Goal: Information Seeking & Learning: Learn about a topic

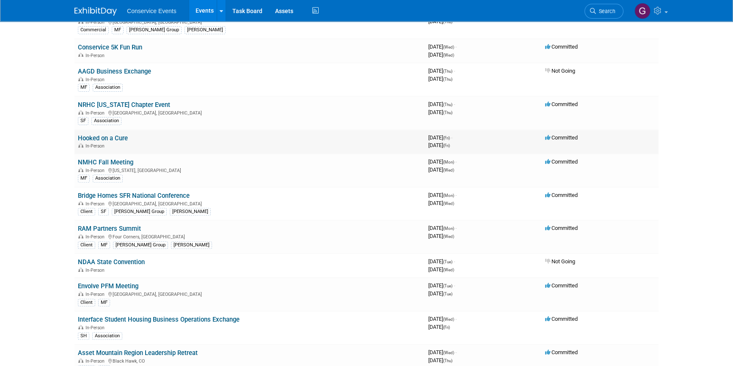
scroll to position [346, 0]
click at [136, 192] on link "Bridge Homes SFR National Conference" at bounding box center [134, 195] width 112 height 8
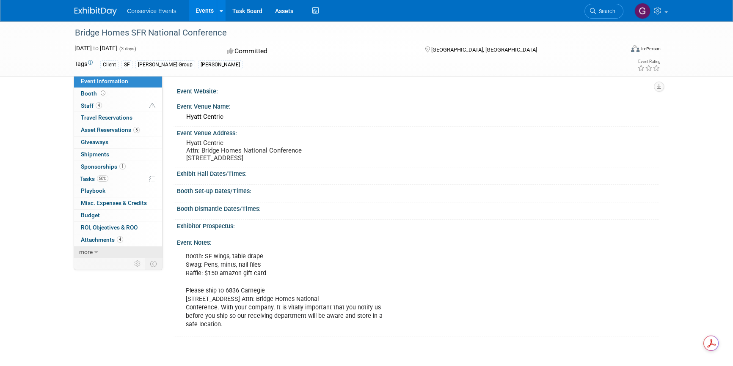
click at [94, 253] on icon at bounding box center [96, 253] width 4 height 6
click at [105, 266] on span "Event Binder (.pdf export)" at bounding box center [115, 264] width 68 height 7
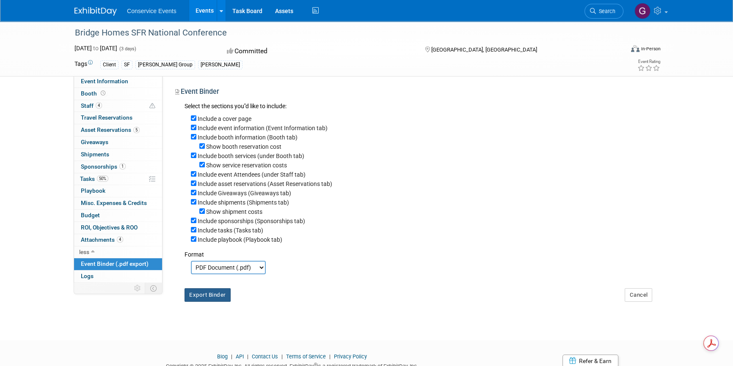
click at [195, 301] on button "Export Binder" at bounding box center [207, 296] width 46 height 14
click at [88, 238] on span "Attachments 4" at bounding box center [102, 240] width 42 height 7
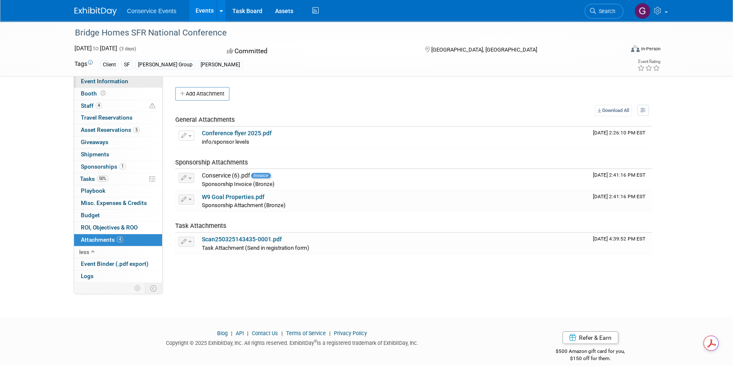
click at [113, 83] on span "Event Information" at bounding box center [104, 81] width 47 height 7
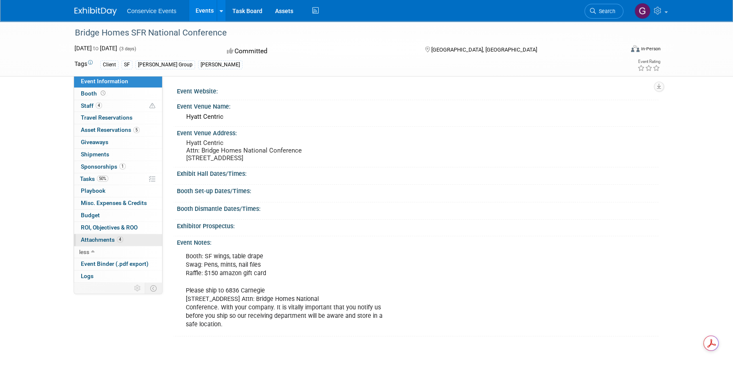
click at [113, 239] on span "Attachments 4" at bounding box center [102, 240] width 42 height 7
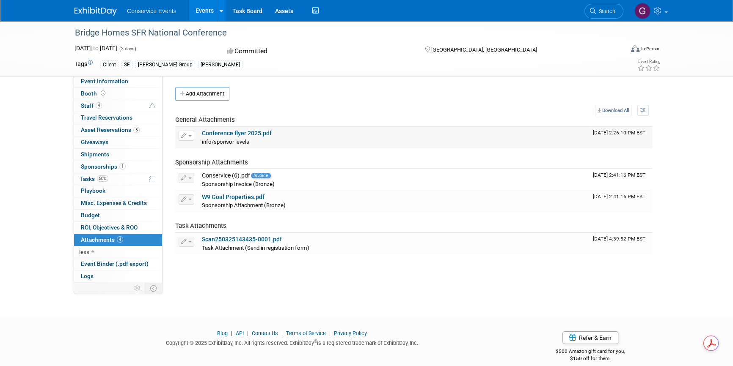
click at [228, 135] on link "Conference flyer 2025.pdf" at bounding box center [237, 133] width 70 height 7
click at [199, 10] on link "Events" at bounding box center [204, 10] width 31 height 21
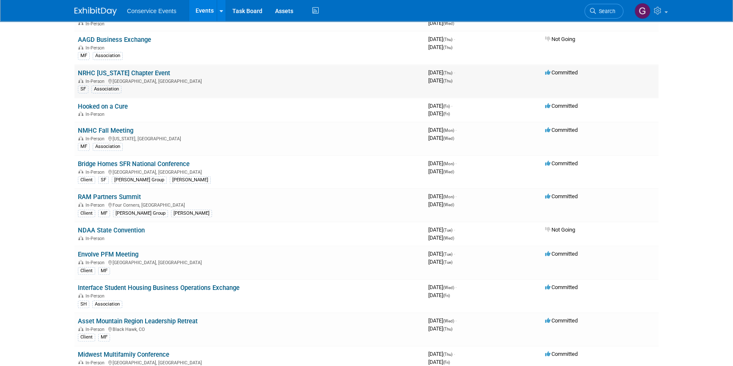
scroll to position [385, 0]
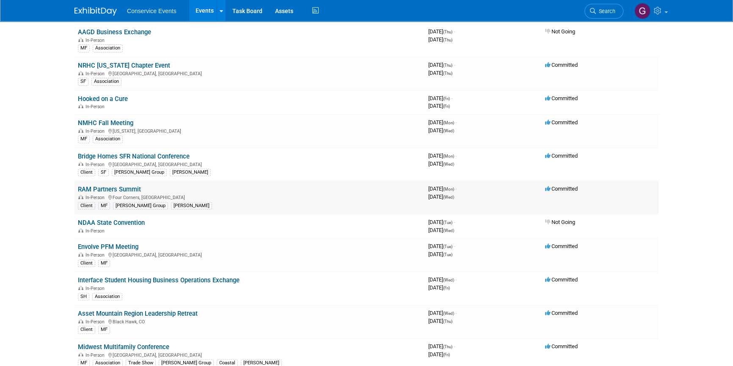
click at [125, 188] on link "RAM Partners Summit" at bounding box center [109, 190] width 63 height 8
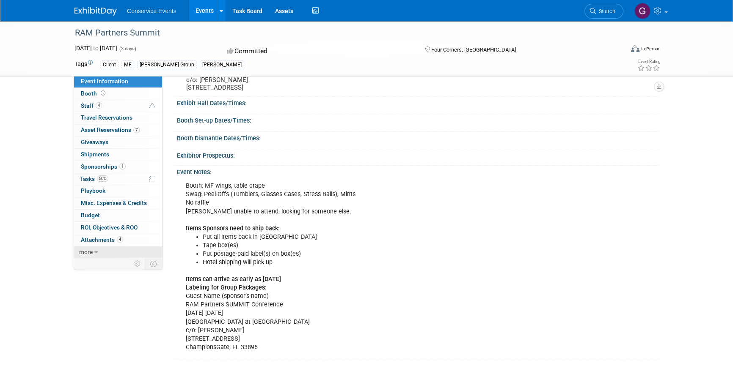
scroll to position [38, 0]
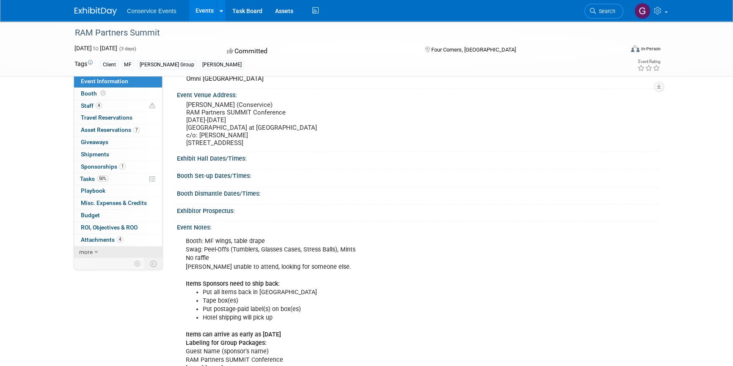
click at [97, 254] on icon at bounding box center [96, 253] width 4 height 6
click at [105, 266] on span "Event Binder (.pdf export)" at bounding box center [115, 264] width 68 height 7
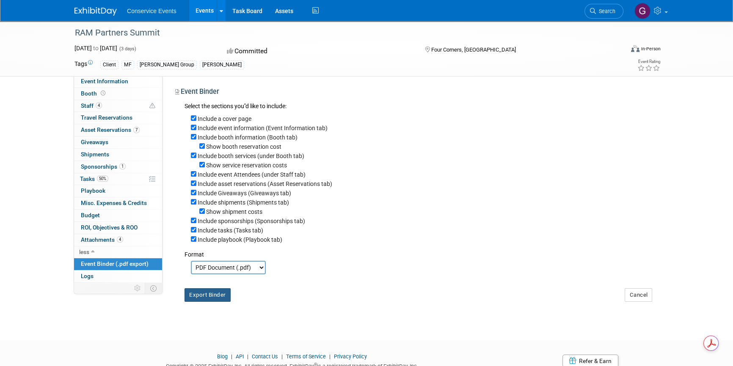
click at [202, 295] on button "Export Binder" at bounding box center [207, 296] width 46 height 14
click at [98, 239] on span "Attachments 4" at bounding box center [102, 240] width 42 height 7
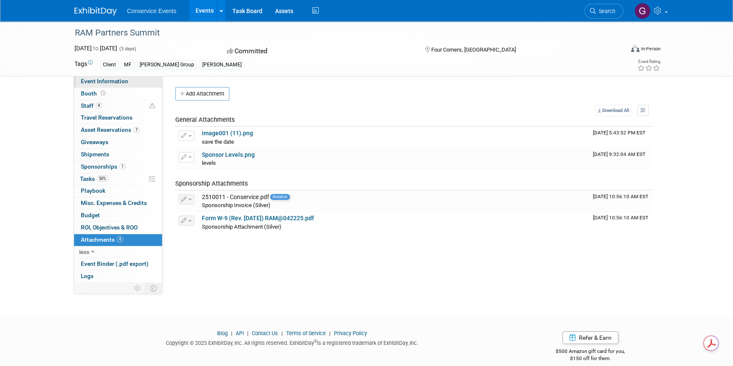
click at [91, 81] on span "Event Information" at bounding box center [104, 81] width 47 height 7
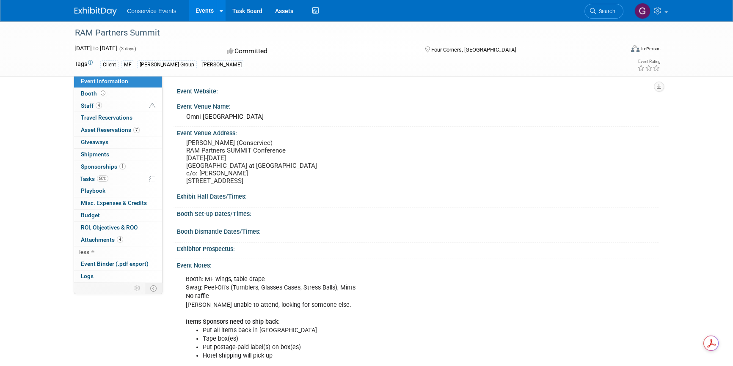
click at [200, 12] on link "Events" at bounding box center [204, 10] width 31 height 21
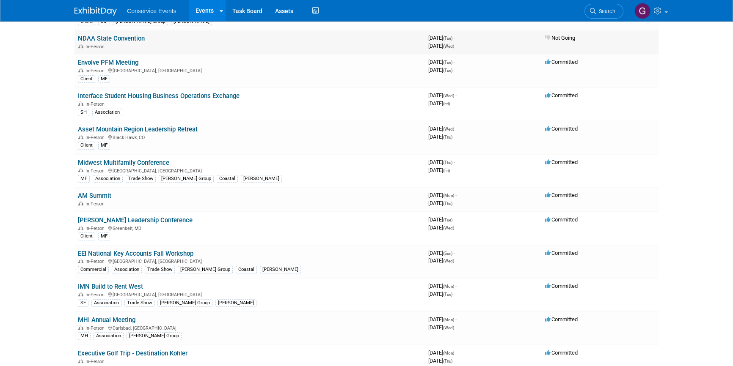
scroll to position [577, 0]
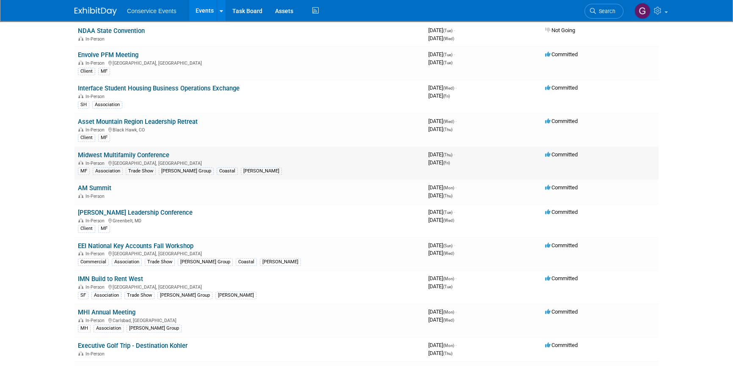
click at [132, 152] on link "Midwest Multifamily Conference" at bounding box center [123, 155] width 91 height 8
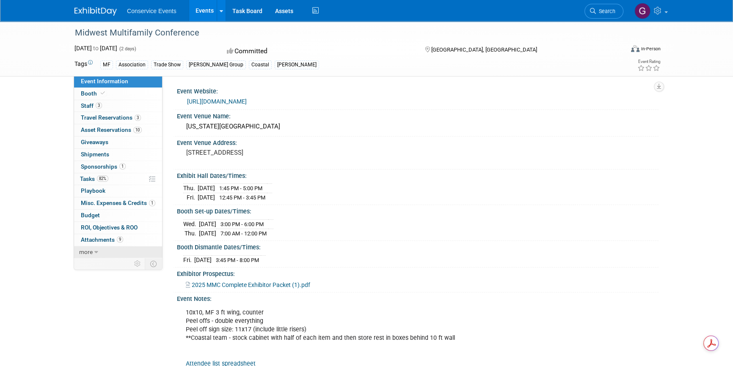
click at [93, 250] on link "more" at bounding box center [118, 253] width 88 height 12
click at [102, 264] on span "Event Binder (.pdf export)" at bounding box center [115, 264] width 68 height 7
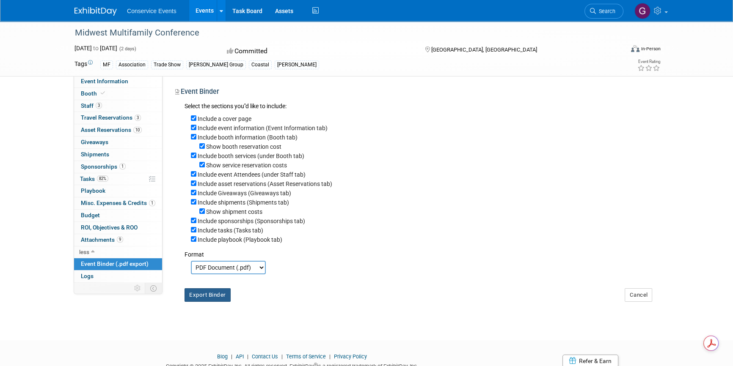
click at [200, 300] on button "Export Binder" at bounding box center [207, 296] width 46 height 14
click at [104, 239] on span "Attachments 9" at bounding box center [102, 240] width 42 height 7
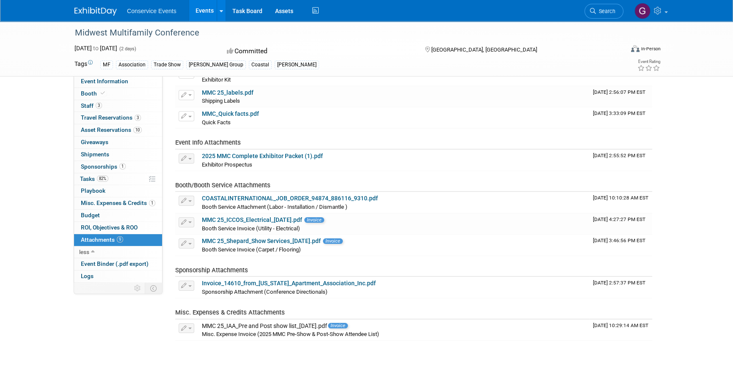
scroll to position [77, 0]
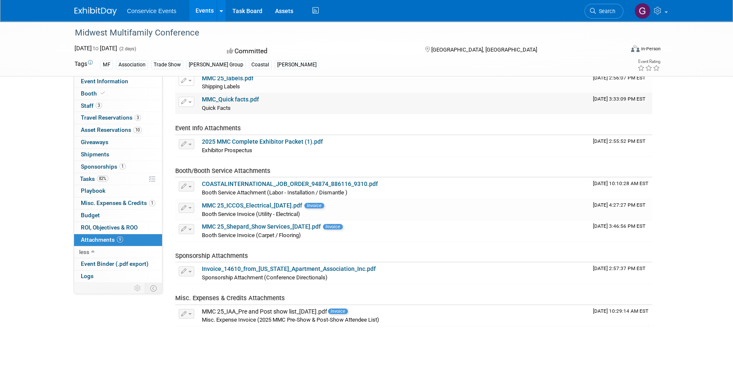
click at [240, 99] on link "MMC_Quick facts.pdf" at bounding box center [230, 99] width 57 height 7
click at [202, 11] on link "Events" at bounding box center [204, 10] width 31 height 21
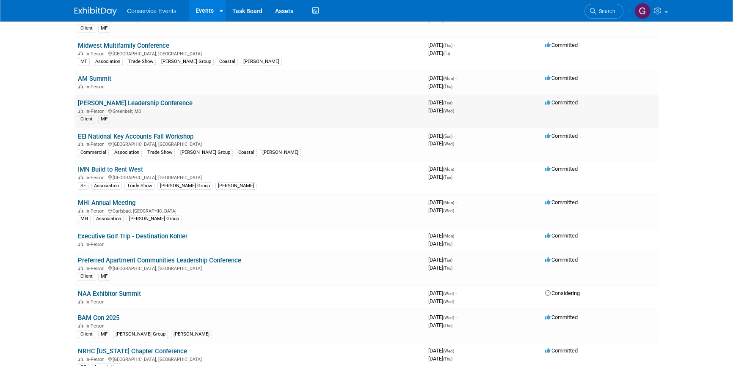
scroll to position [692, 0]
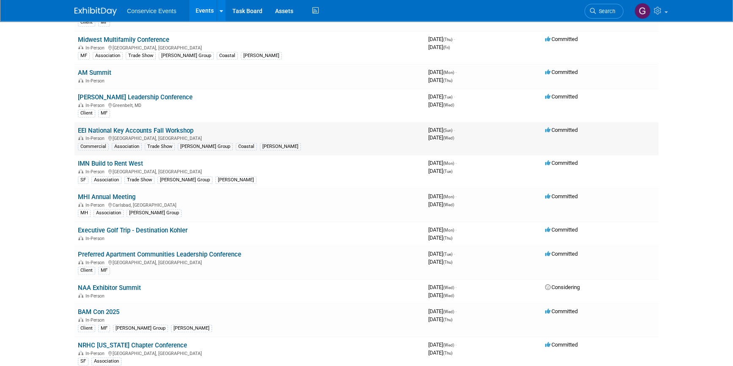
click at [156, 127] on link "EEI National Key Accounts Fall Workshop" at bounding box center [136, 131] width 116 height 8
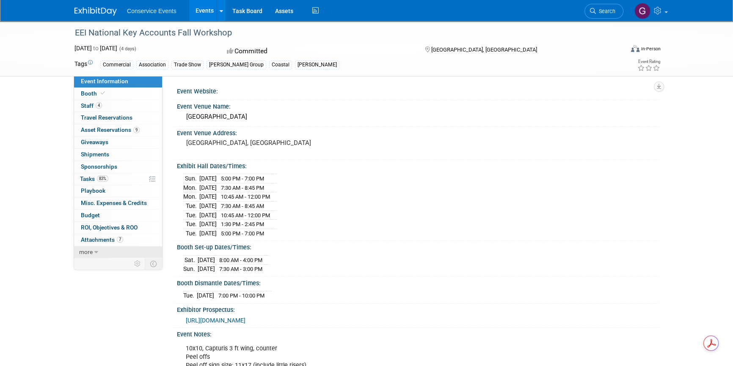
click at [92, 250] on span "more" at bounding box center [86, 252] width 14 height 7
click at [99, 261] on span "Event Binder (.pdf export)" at bounding box center [115, 264] width 68 height 7
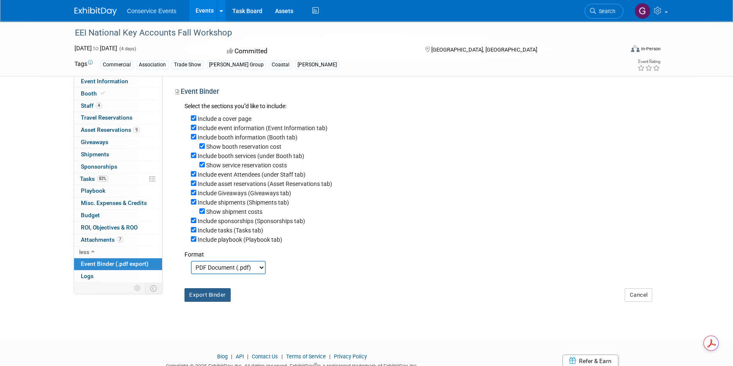
click at [206, 296] on button "Export Binder" at bounding box center [207, 296] width 46 height 14
click at [109, 80] on span "Event Information" at bounding box center [104, 81] width 47 height 7
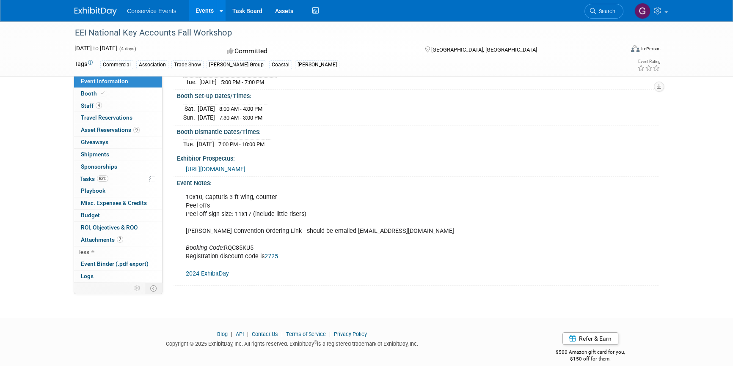
scroll to position [154, 0]
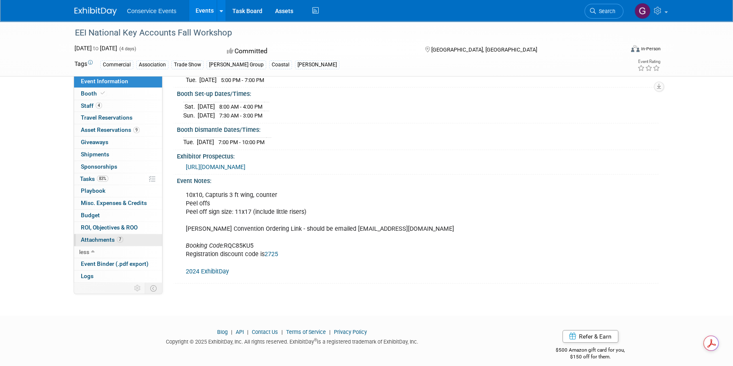
click at [100, 237] on span "Attachments 7" at bounding box center [102, 240] width 42 height 7
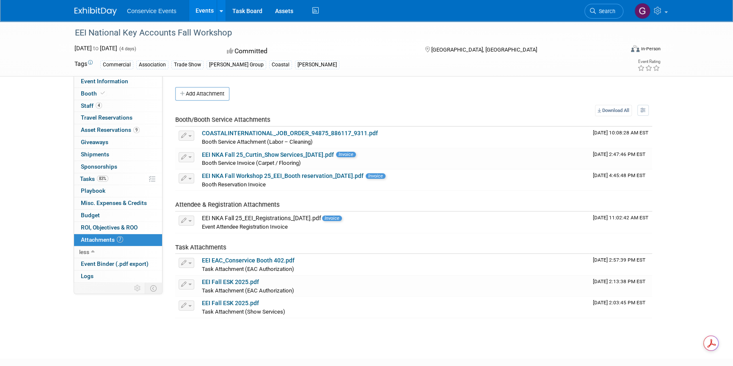
click at [103, 75] on div "EEI National Key Accounts Fall Workshop Sep 28, 2025 to Oct 1, 2025 (4 days) Se…" at bounding box center [366, 48] width 597 height 55
click at [105, 80] on span "Event Information" at bounding box center [104, 81] width 47 height 7
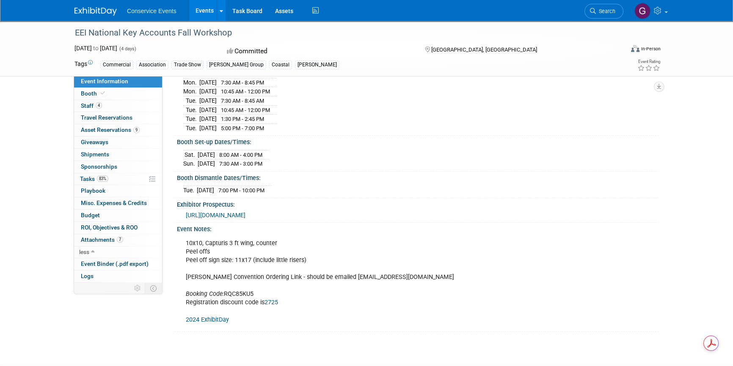
scroll to position [159, 0]
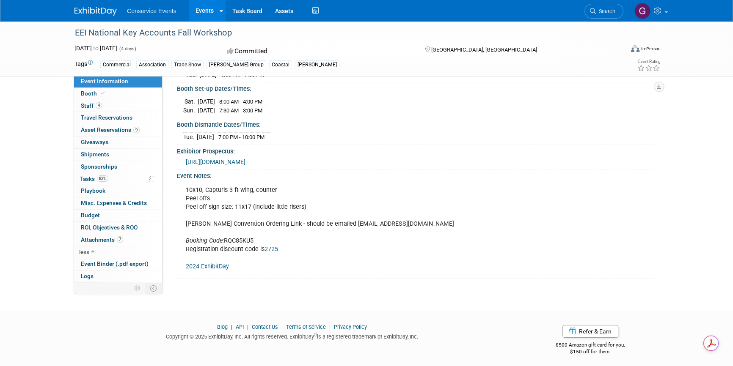
click at [245, 159] on span "https://fnkaw25.exh.mapyourshow.com/7_0/main/default" at bounding box center [216, 162] width 60 height 7
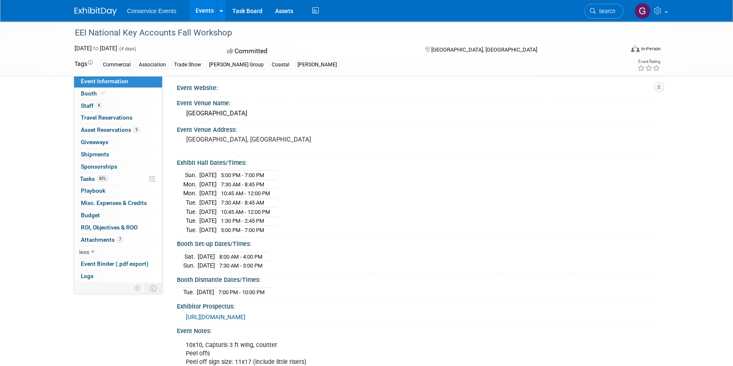
scroll to position [0, 0]
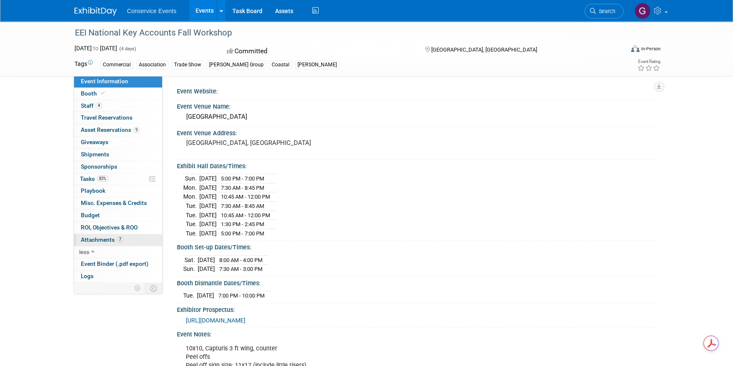
click at [97, 240] on span "Attachments 7" at bounding box center [102, 240] width 42 height 7
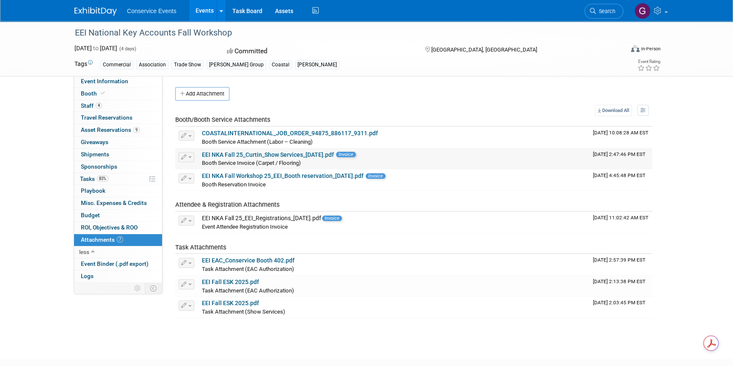
click at [243, 157] on link "EEI NKA Fall 25_Curtin_Show Services_8.22.25.pdf" at bounding box center [268, 154] width 132 height 7
click at [91, 80] on span "Event Information" at bounding box center [104, 81] width 47 height 7
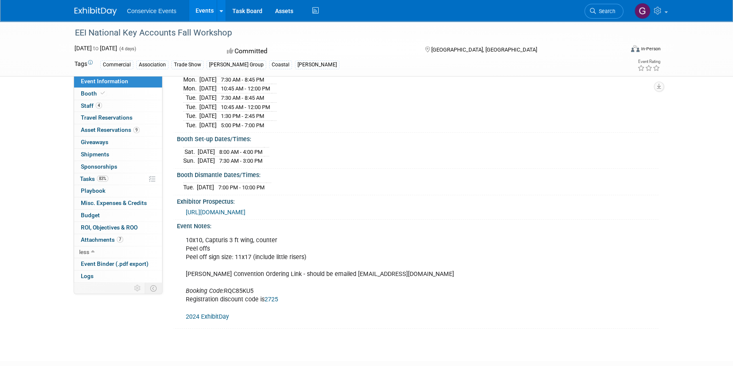
scroll to position [115, 0]
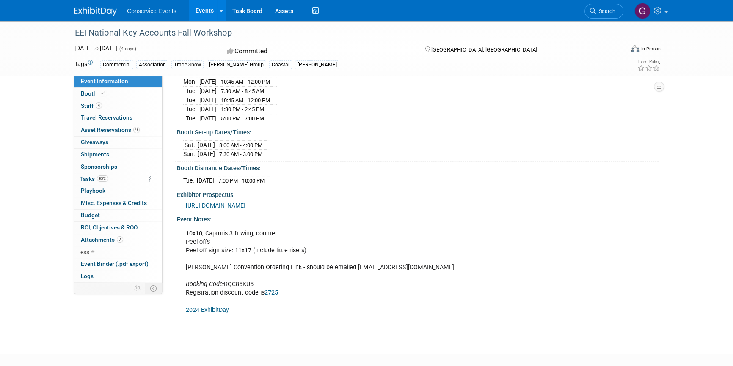
click at [245, 202] on span "https://fnkaw25.exh.mapyourshow.com/7_0/main/default" at bounding box center [216, 205] width 60 height 7
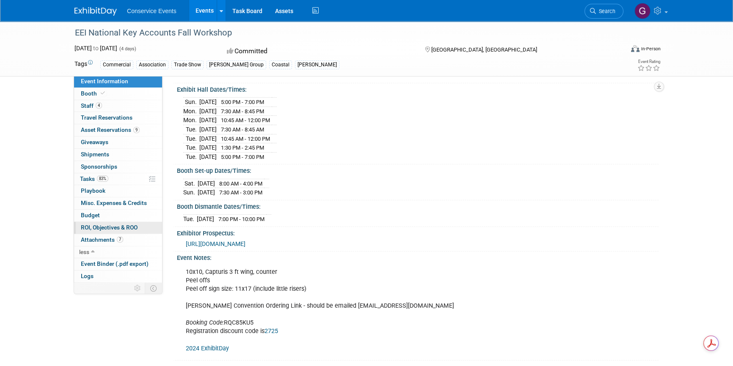
scroll to position [0, 0]
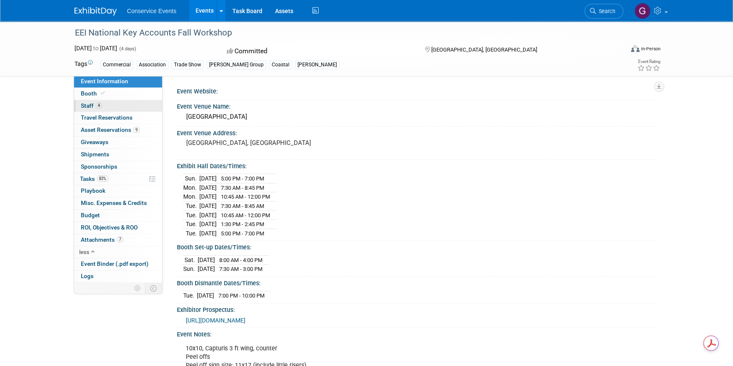
click at [88, 105] on span "Staff 4" at bounding box center [91, 105] width 21 height 7
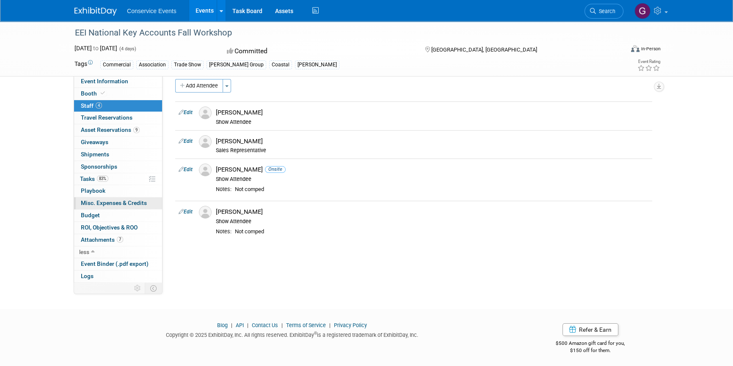
scroll to position [10, 0]
click at [106, 264] on span "Event Binder (.pdf export)" at bounding box center [115, 264] width 68 height 7
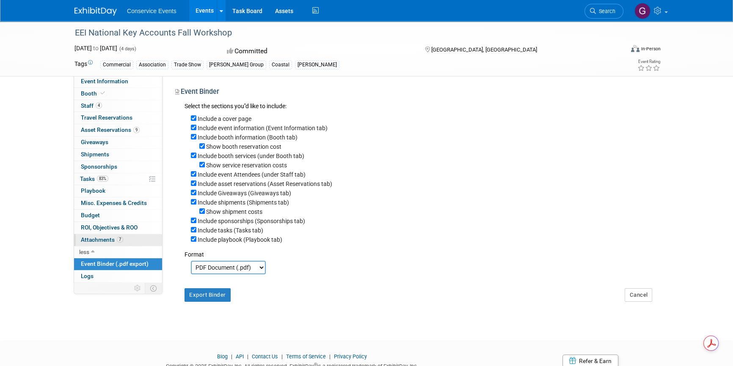
click at [97, 237] on span "Attachments 7" at bounding box center [102, 240] width 42 height 7
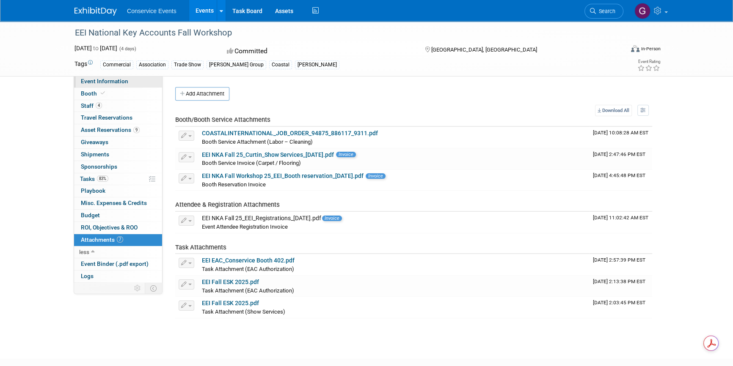
click at [99, 79] on span "Event Information" at bounding box center [104, 81] width 47 height 7
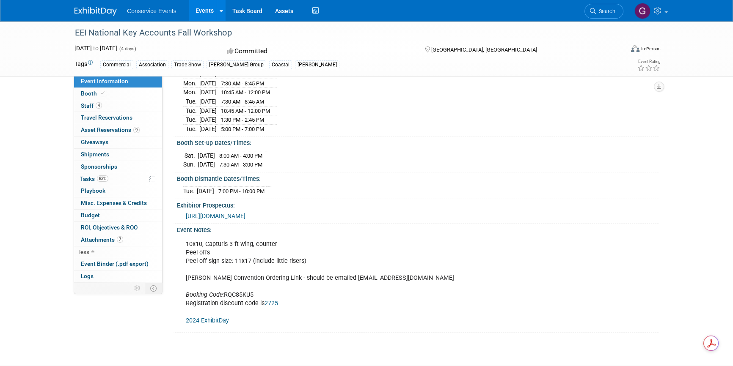
scroll to position [115, 0]
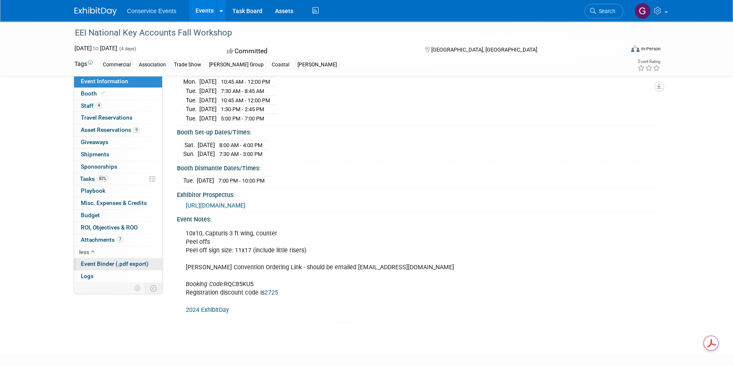
click at [98, 261] on span "Event Binder (.pdf export)" at bounding box center [115, 264] width 68 height 7
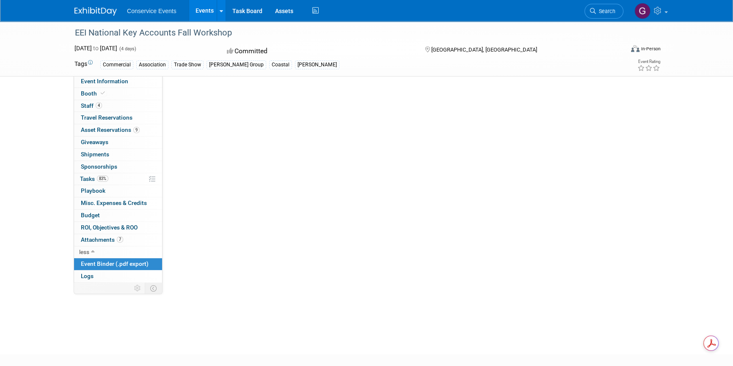
scroll to position [0, 0]
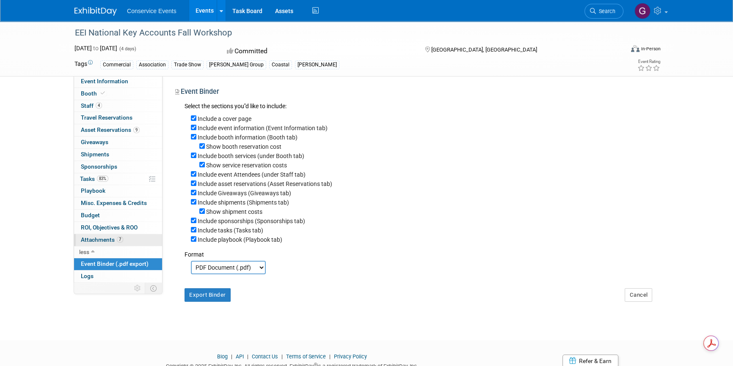
click at [102, 237] on span "Attachments 7" at bounding box center [102, 240] width 42 height 7
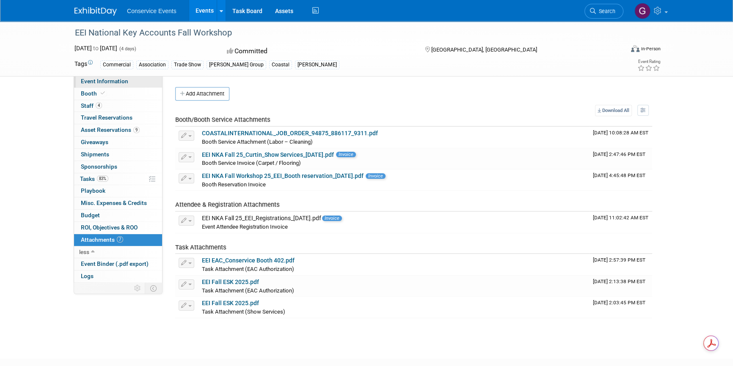
click at [93, 82] on span "Event Information" at bounding box center [104, 81] width 47 height 7
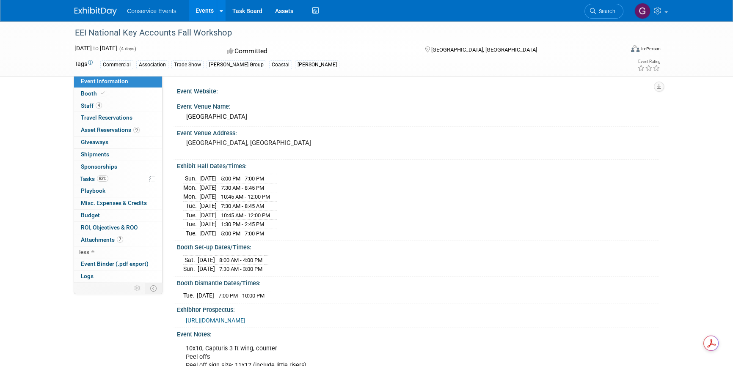
drag, startPoint x: 74, startPoint y: 32, endPoint x: 236, endPoint y: 31, distance: 162.1
click at [236, 31] on div "EEI National Key Accounts Fall Workshop" at bounding box center [341, 32] width 539 height 15
copy div "EEI National Key Accounts Fall Workshop"
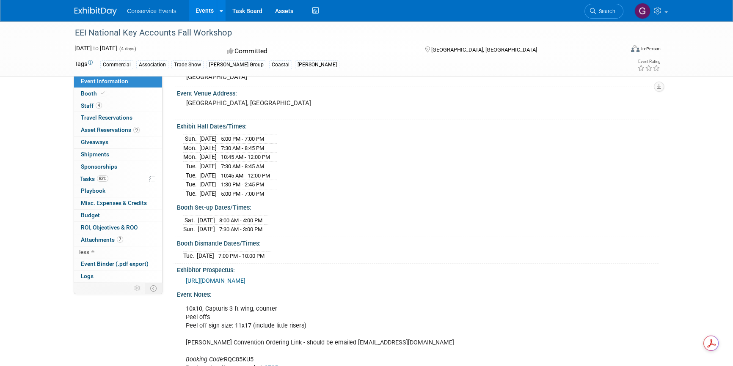
scroll to position [115, 0]
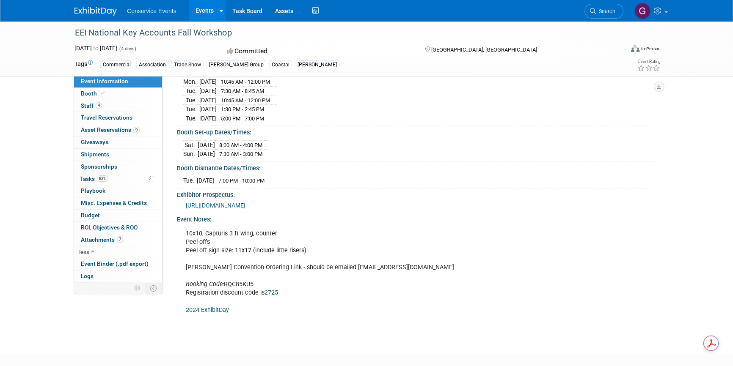
click at [215, 203] on span "https://fnkaw25.exh.mapyourshow.com/7_0/main/default" at bounding box center [216, 205] width 60 height 7
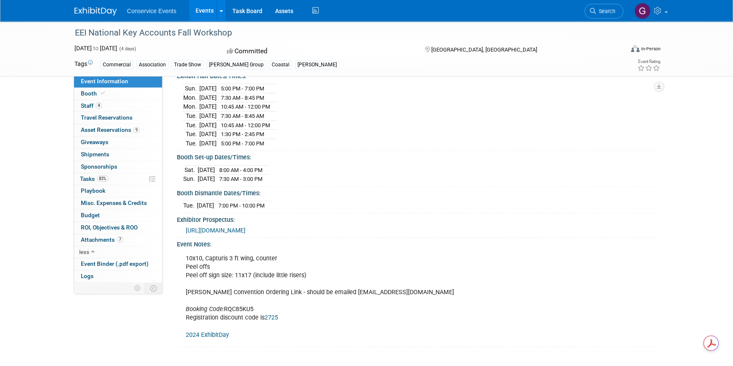
scroll to position [77, 0]
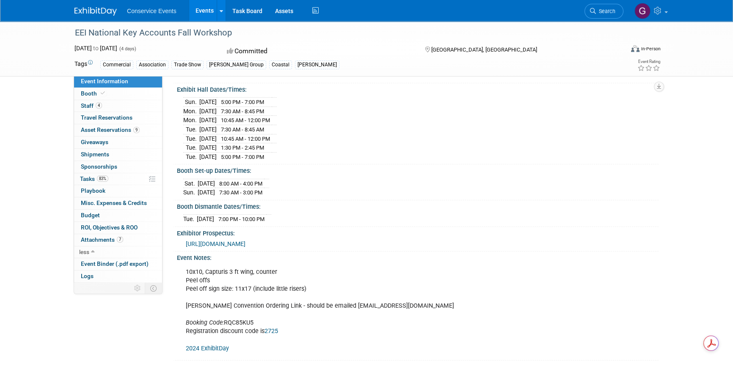
click at [204, 9] on link "Events" at bounding box center [204, 10] width 31 height 21
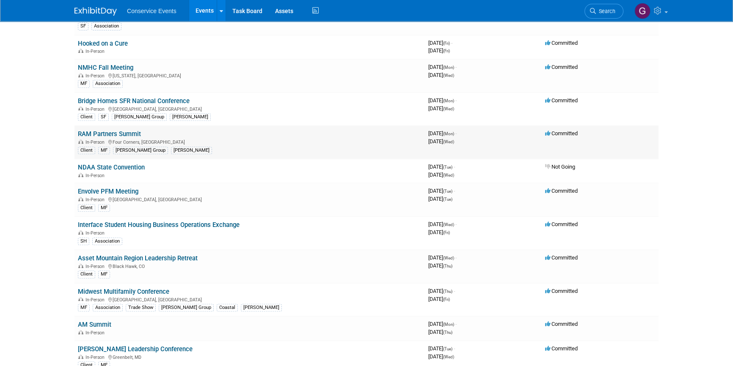
scroll to position [461, 0]
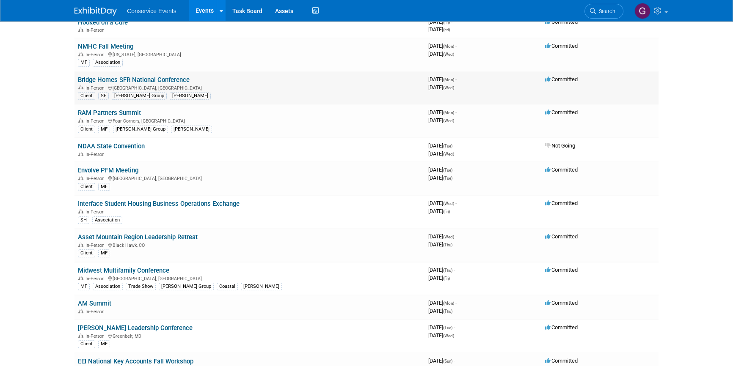
click at [147, 77] on link "Bridge Homes SFR National Conference" at bounding box center [134, 80] width 112 height 8
click at [133, 112] on link "RAM Partners Summit" at bounding box center [109, 114] width 63 height 8
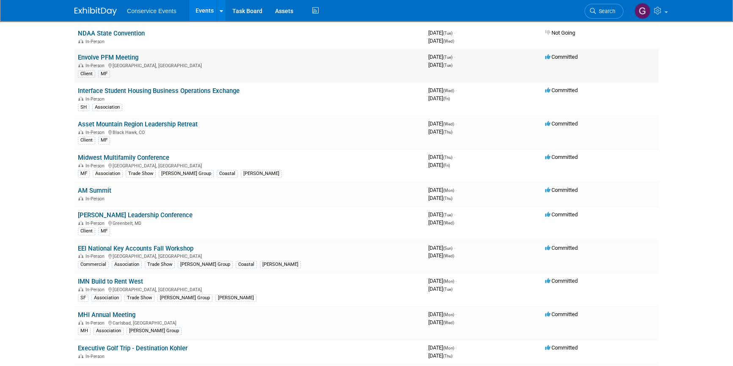
scroll to position [576, 0]
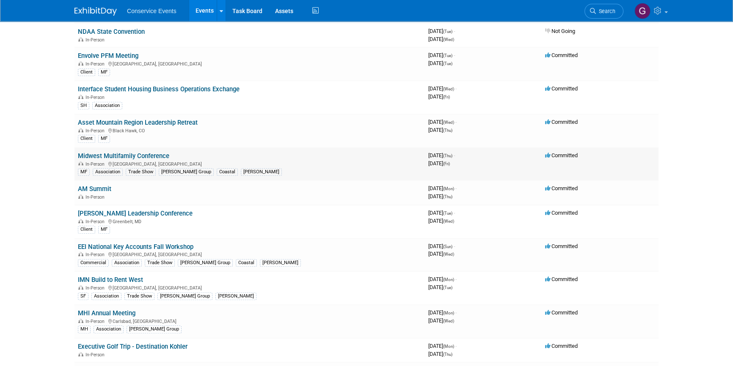
click at [148, 155] on link "Midwest Multifamily Conference" at bounding box center [123, 156] width 91 height 8
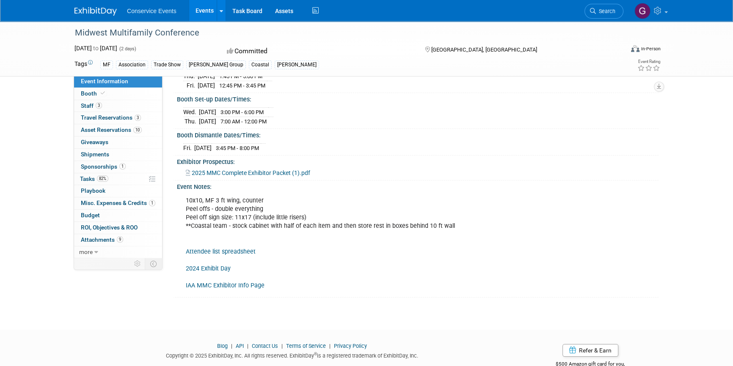
scroll to position [115, 0]
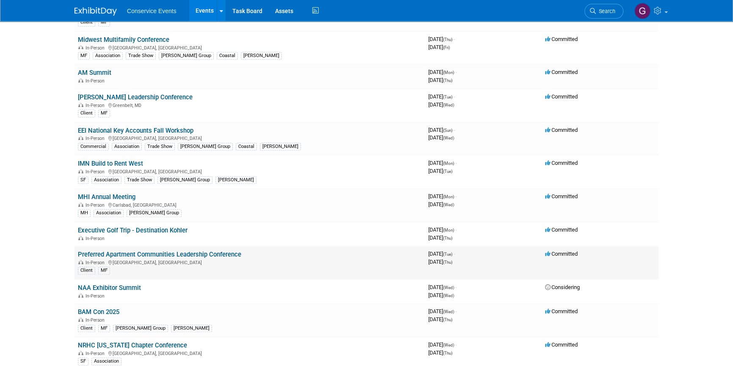
scroll to position [691, 0]
click at [123, 162] on link "IMN Build to Rent West" at bounding box center [110, 165] width 65 height 8
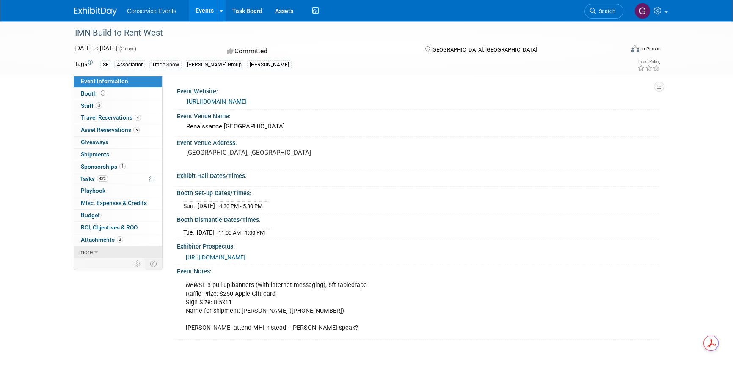
click at [90, 250] on span "more" at bounding box center [86, 252] width 14 height 7
click at [100, 264] on span "Event Binder (.pdf export)" at bounding box center [115, 264] width 68 height 7
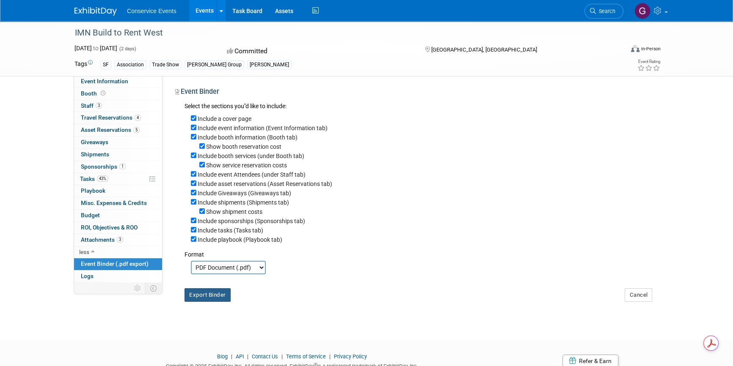
click at [214, 300] on button "Export Binder" at bounding box center [207, 296] width 46 height 14
click at [197, 8] on link "Events" at bounding box center [204, 10] width 31 height 21
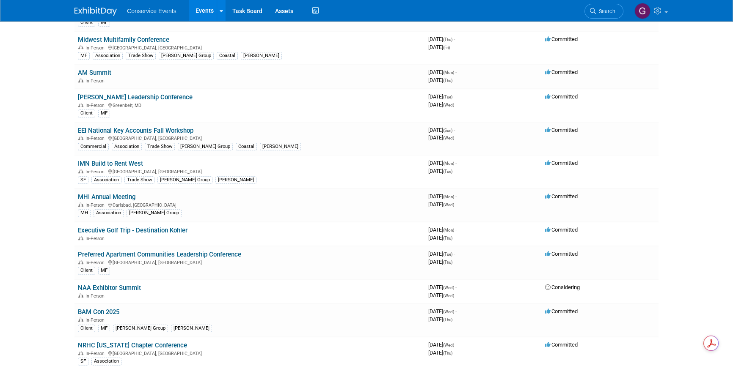
scroll to position [731, 0]
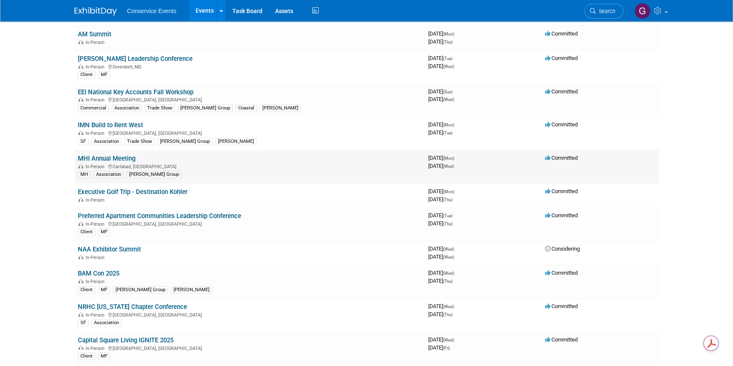
click at [97, 155] on link "MHI Annual Meeting" at bounding box center [107, 159] width 58 height 8
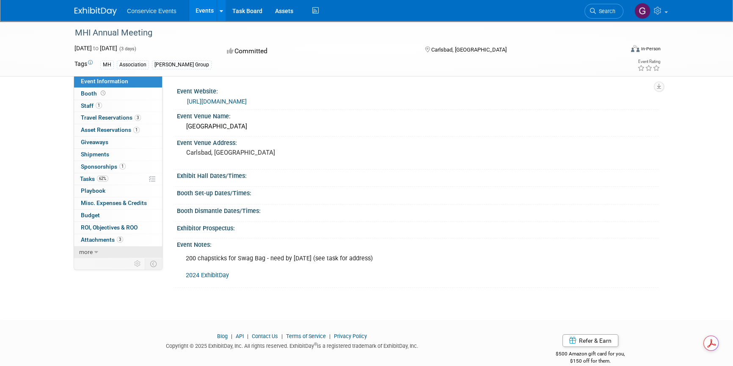
click at [97, 251] on icon at bounding box center [96, 253] width 4 height 6
click at [109, 264] on span "Event Binder (.pdf export)" at bounding box center [115, 264] width 68 height 7
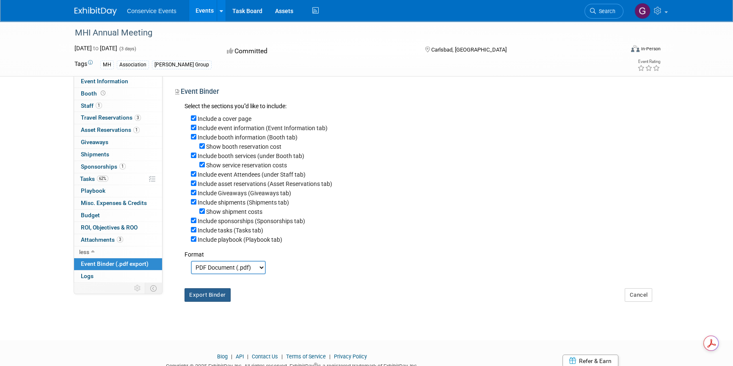
click at [207, 301] on button "Export Binder" at bounding box center [207, 296] width 46 height 14
click at [93, 85] on link "Event Information" at bounding box center [118, 82] width 88 height 12
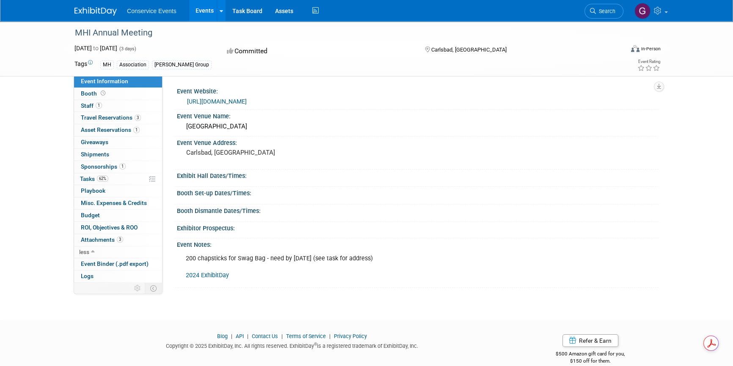
click at [199, 11] on link "Events" at bounding box center [204, 10] width 31 height 21
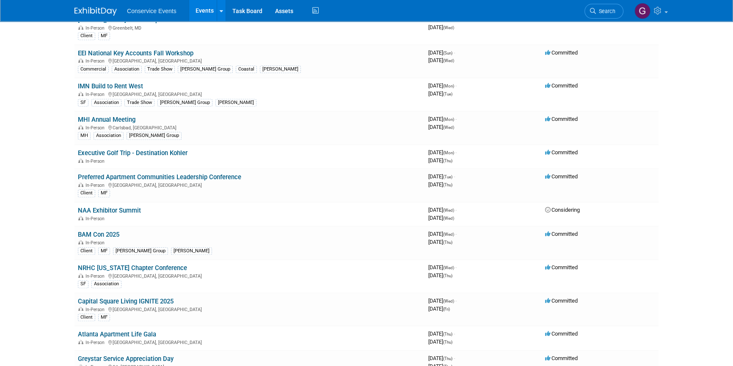
scroll to position [692, 0]
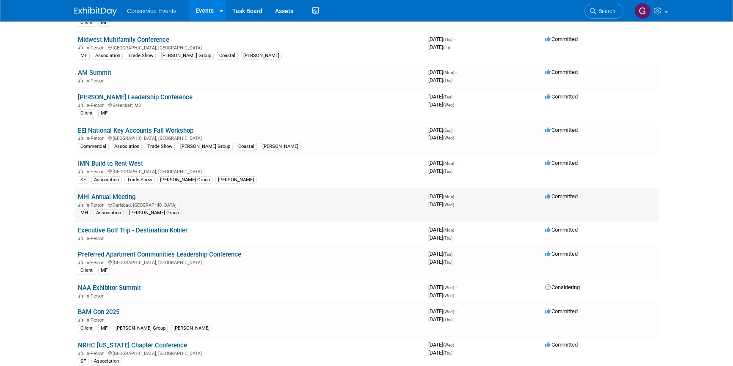
click at [112, 197] on td "MHI Annual Meeting In-Person [GEOGRAPHIC_DATA], [GEOGRAPHIC_DATA] MH Associatio…" at bounding box center [249, 205] width 350 height 33
click at [112, 197] on td "MHI Annual Meeting In-Person Carlsbad, CA MH Association Taylor Group" at bounding box center [249, 205] width 350 height 33
click at [98, 194] on link "MHI Annual Meeting" at bounding box center [107, 197] width 58 height 8
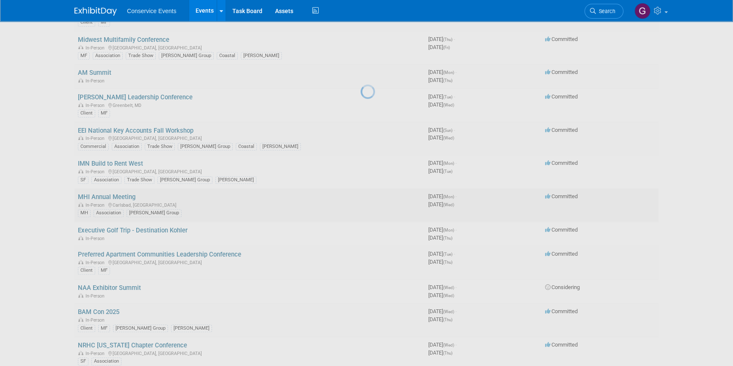
click at [360, 194] on div at bounding box center [366, 183] width 12 height 366
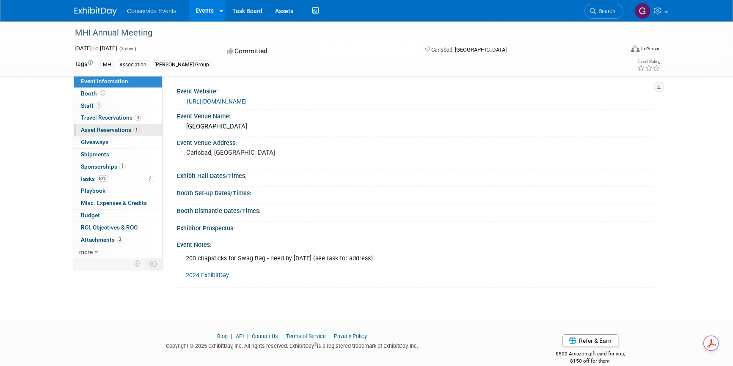
click at [96, 130] on span "Asset Reservations 1" at bounding box center [110, 130] width 59 height 7
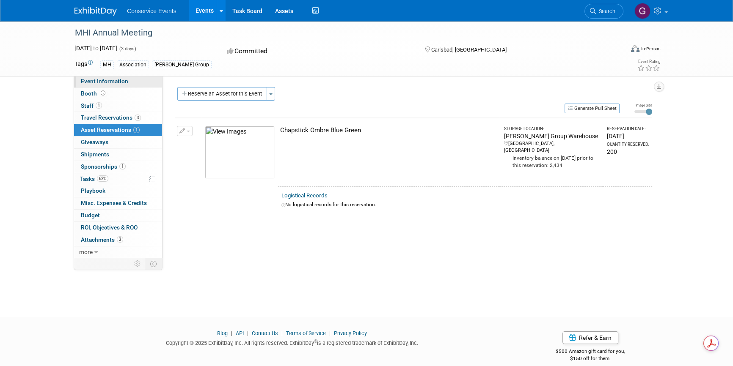
click at [95, 78] on span "Event Information" at bounding box center [104, 81] width 47 height 7
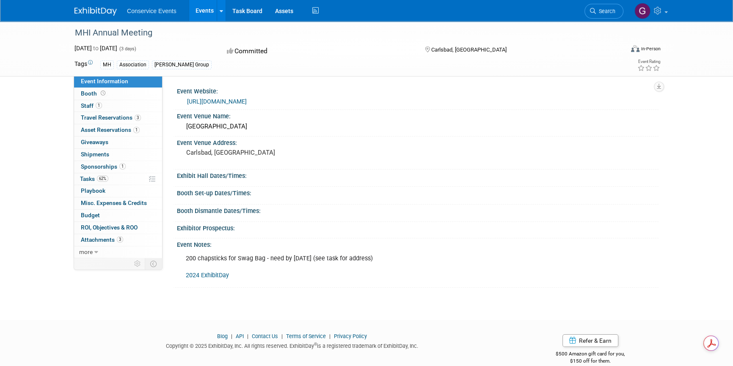
click at [204, 272] on link "2024 ExhibitDay" at bounding box center [207, 275] width 43 height 7
click at [197, 12] on link "Events" at bounding box center [204, 10] width 31 height 21
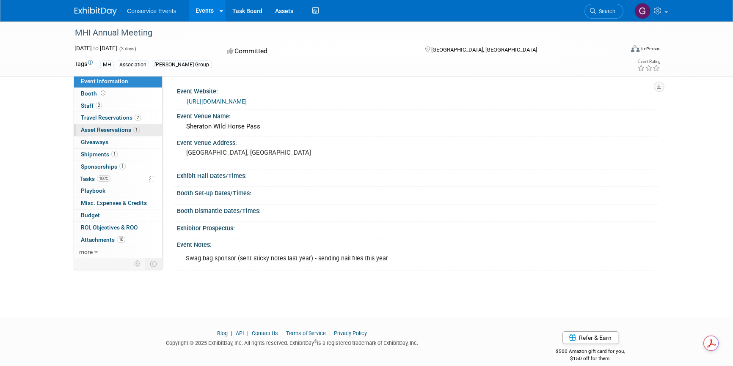
click at [120, 128] on span "Asset Reservations 1" at bounding box center [110, 130] width 59 height 7
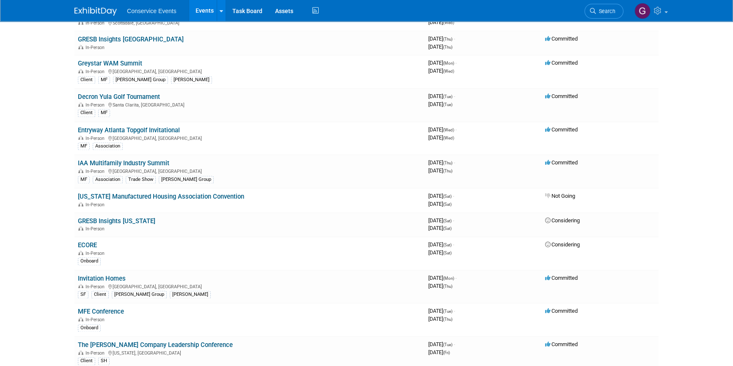
scroll to position [1692, 0]
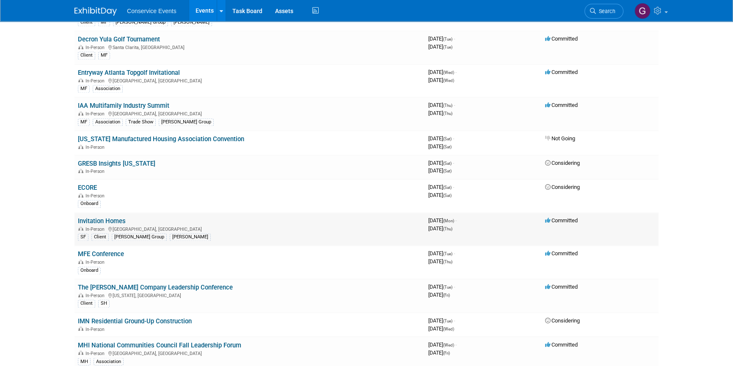
click at [106, 217] on link "Invitation Homes" at bounding box center [102, 221] width 48 height 8
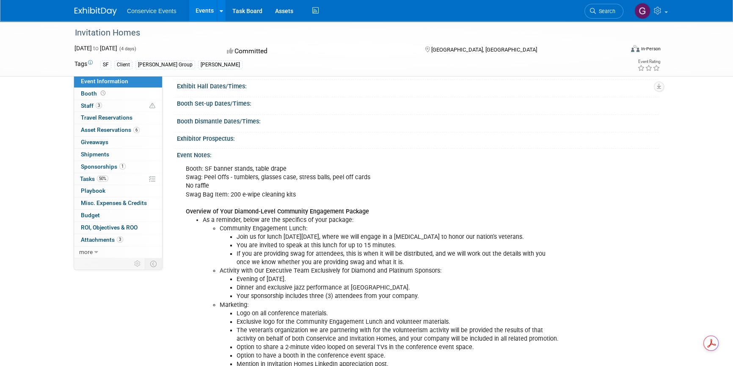
scroll to position [77, 0]
